Goal: Find specific page/section: Find specific page/section

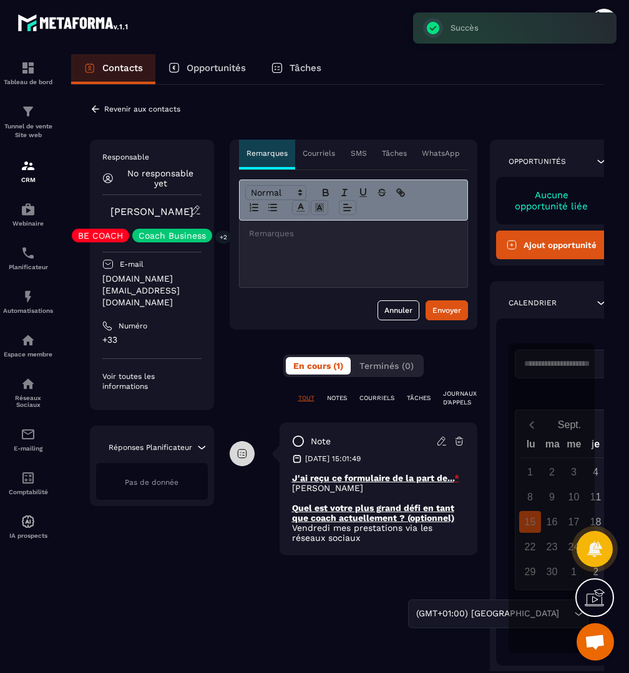
click at [145, 109] on p "Revenir aux contacts" at bounding box center [142, 109] width 76 height 9
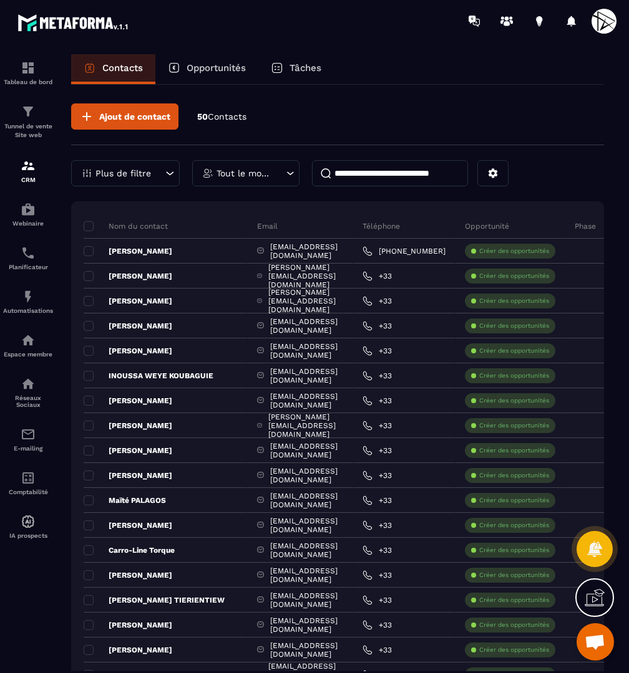
click at [349, 178] on input at bounding box center [390, 173] width 156 height 26
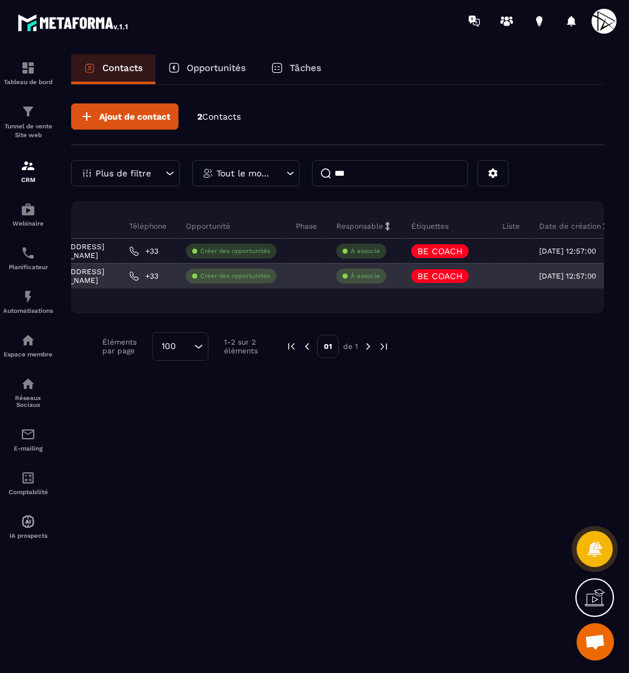
scroll to position [0, 276]
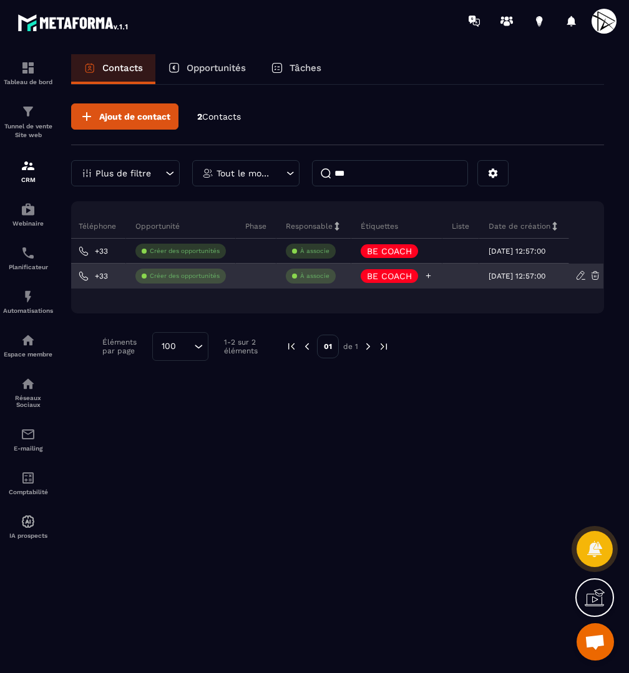
type input "***"
click at [424, 274] on icon at bounding box center [428, 276] width 8 height 8
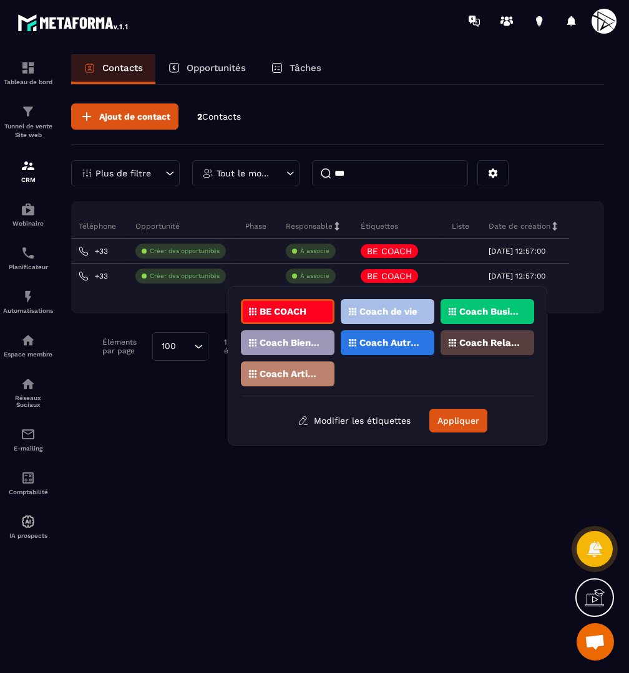
click at [393, 308] on p "Coach de vie" at bounding box center [388, 311] width 58 height 9
click at [478, 311] on p "Coach Business" at bounding box center [489, 311] width 60 height 9
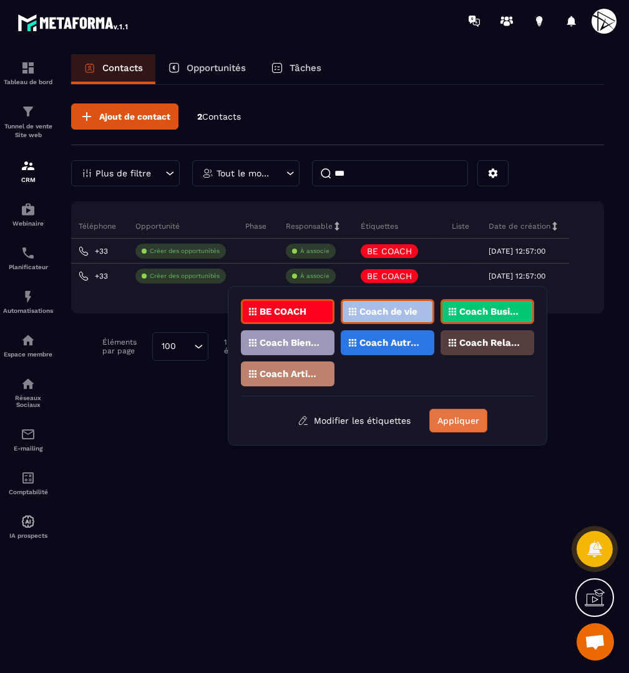
click at [454, 417] on button "Appliquer" at bounding box center [458, 421] width 58 height 24
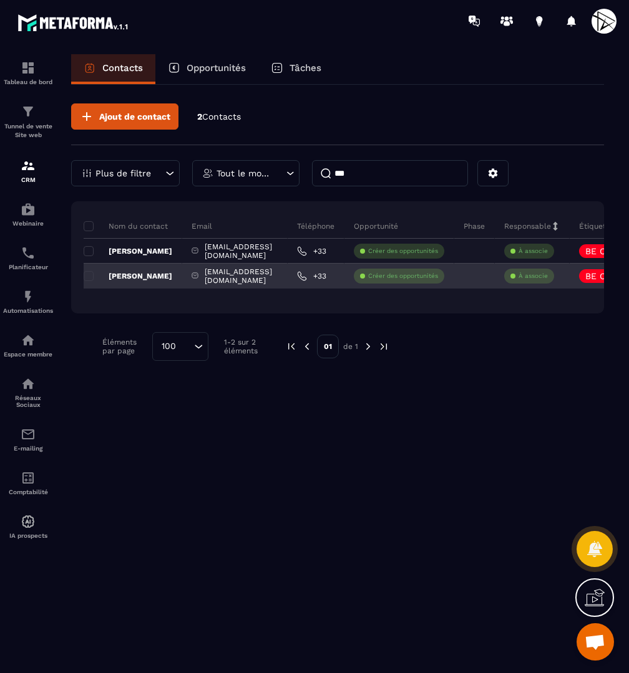
scroll to position [0, 0]
click at [157, 273] on p "[PERSON_NAME]" at bounding box center [128, 276] width 89 height 10
